Goal: Check status: Check status

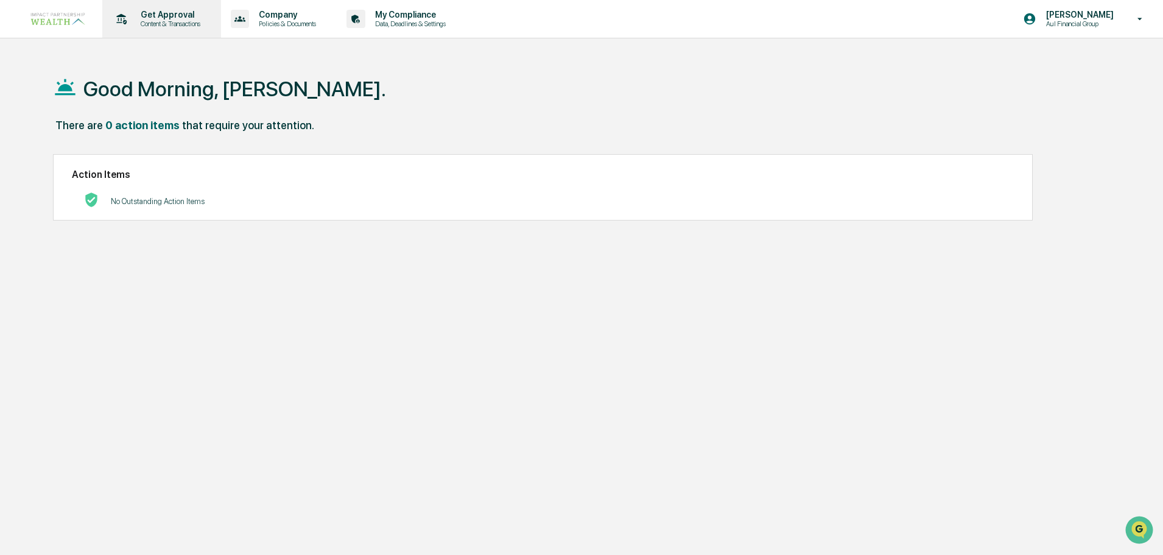
click at [160, 11] on p "Get Approval" at bounding box center [168, 15] width 75 height 10
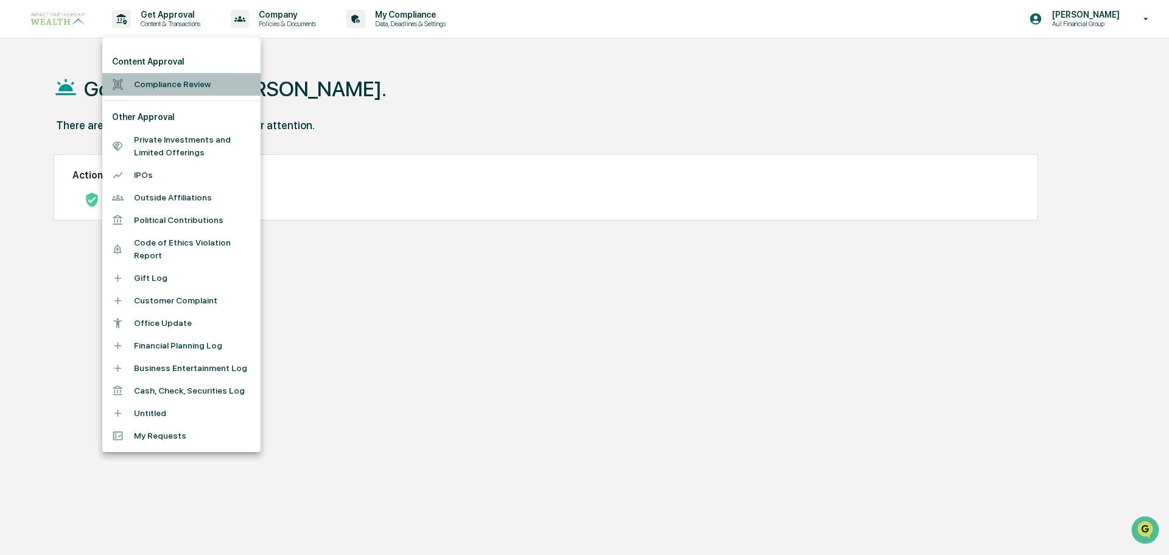
click at [172, 86] on li "Compliance Review" at bounding box center [181, 84] width 158 height 23
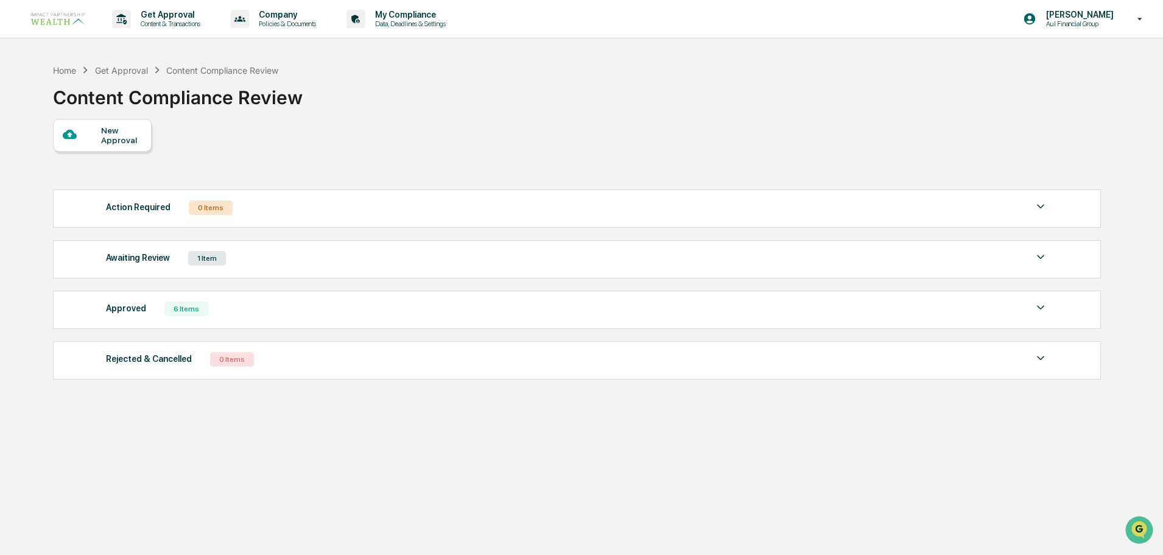
click at [206, 256] on div "1 Item" at bounding box center [207, 258] width 38 height 15
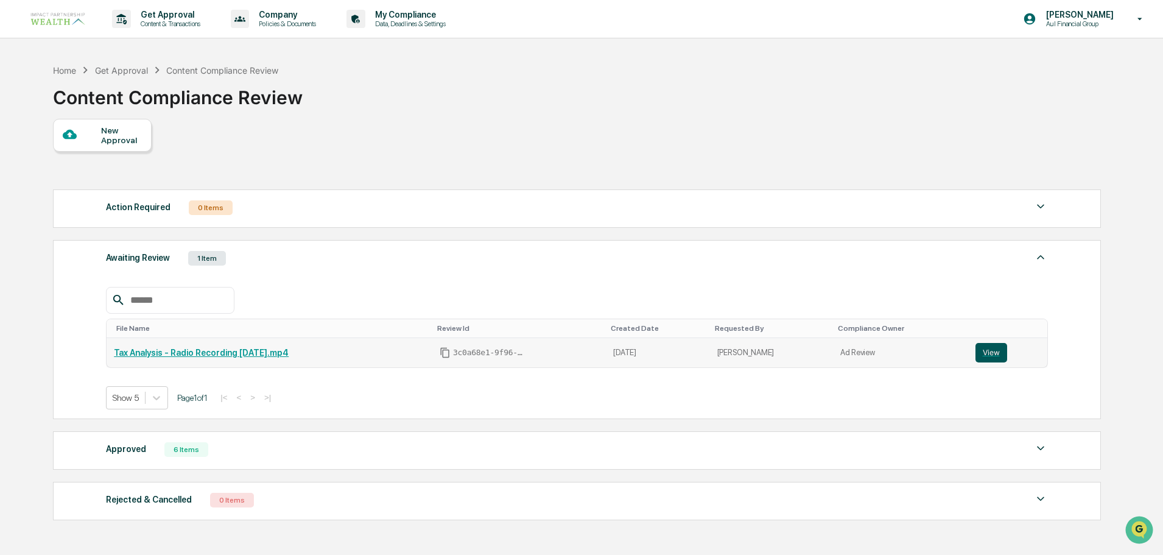
click at [985, 348] on button "View" at bounding box center [991, 352] width 32 height 19
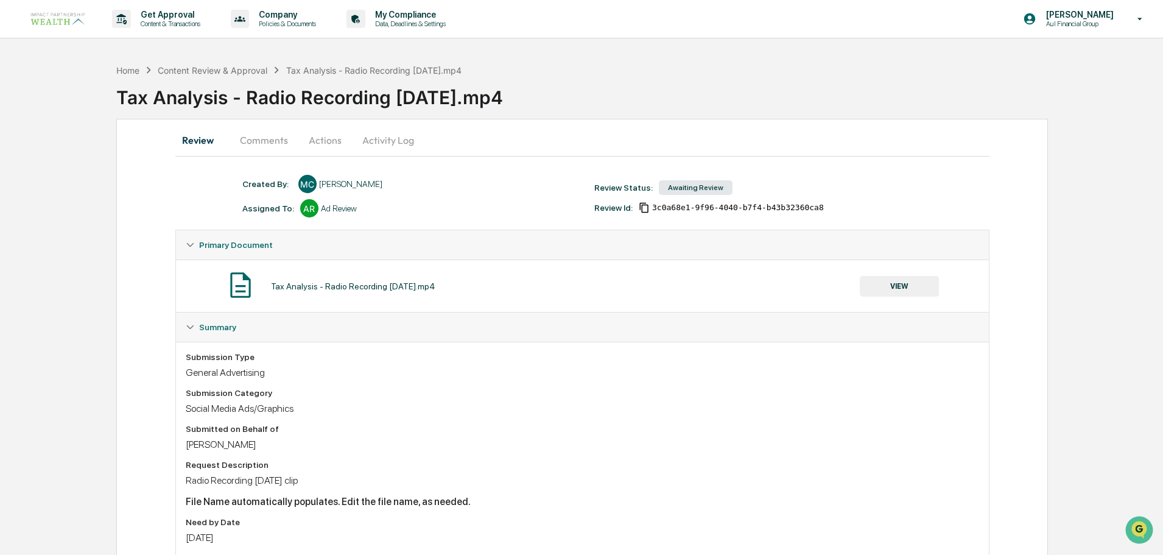
click at [884, 294] on button "VIEW" at bounding box center [899, 286] width 79 height 21
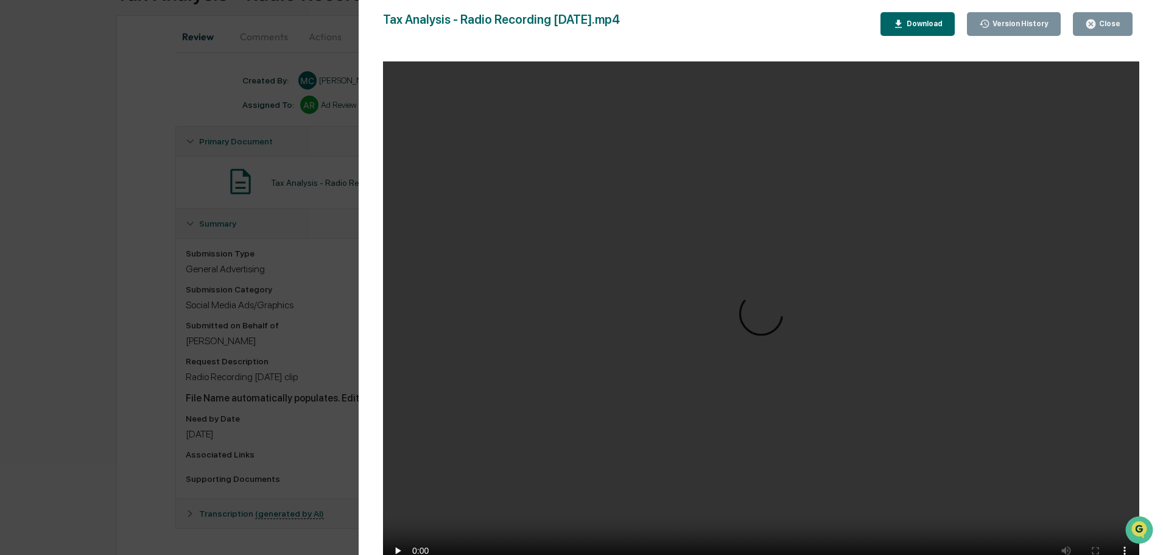
scroll to position [108, 0]
click at [93, 170] on div "Version History [DATE] 04:34 PM [PERSON_NAME] Tax Analysis - Radio Recording [D…" at bounding box center [581, 277] width 1163 height 555
